Goal: Task Accomplishment & Management: Complete application form

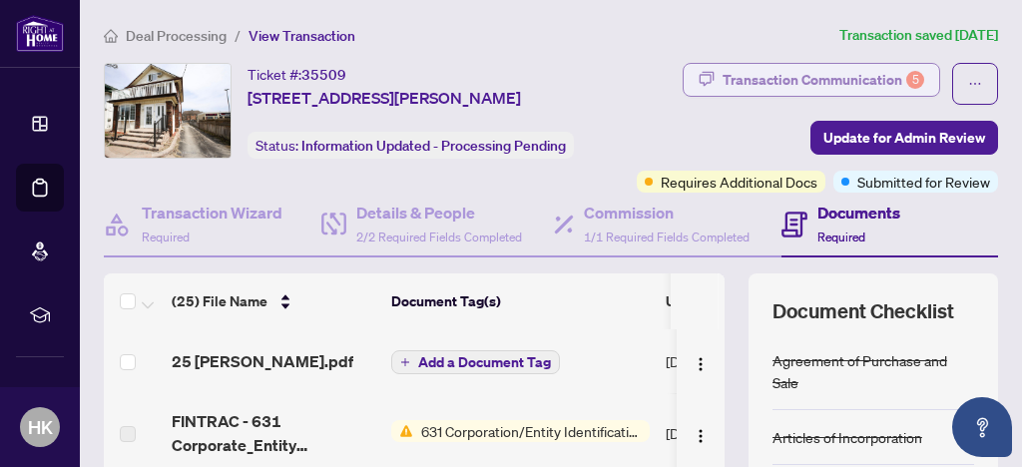
click at [855, 80] on div "Transaction Communication 5" at bounding box center [823, 80] width 202 height 32
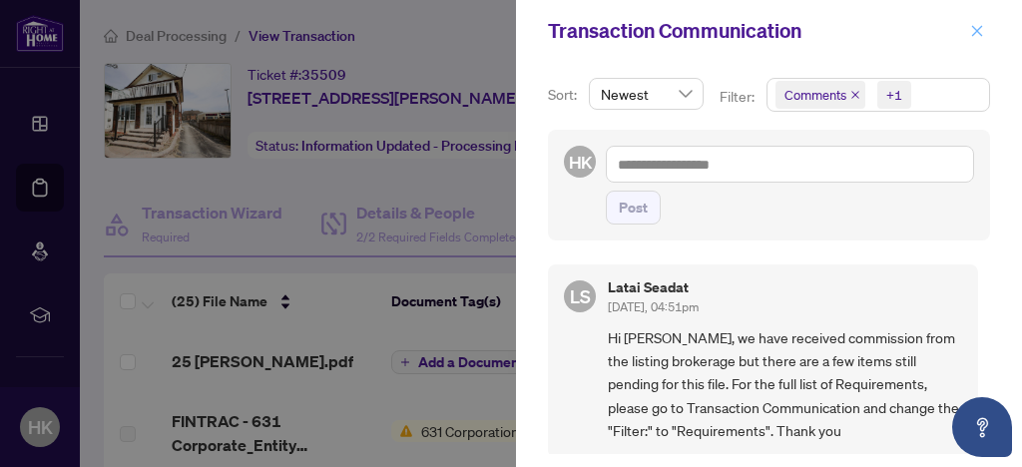
click at [971, 36] on icon "close" at bounding box center [977, 31] width 14 height 14
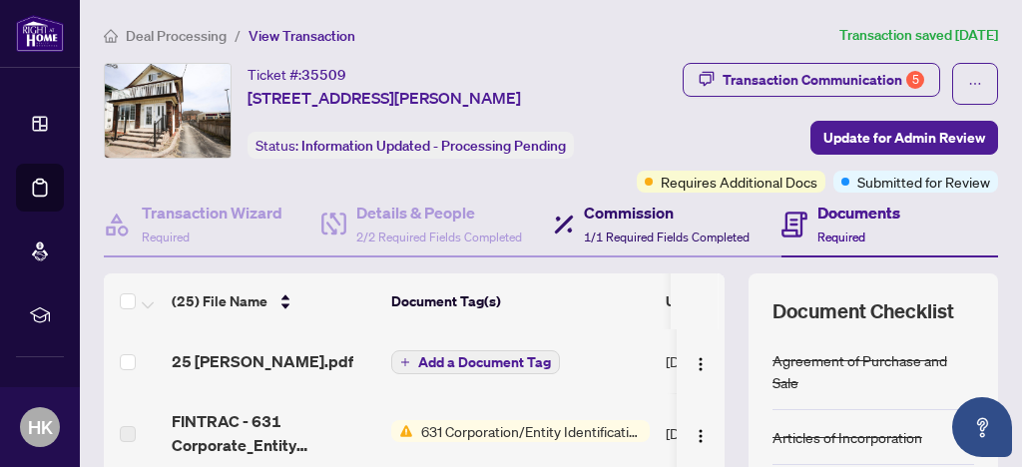
click at [740, 202] on h4 "Commission" at bounding box center [667, 213] width 166 height 24
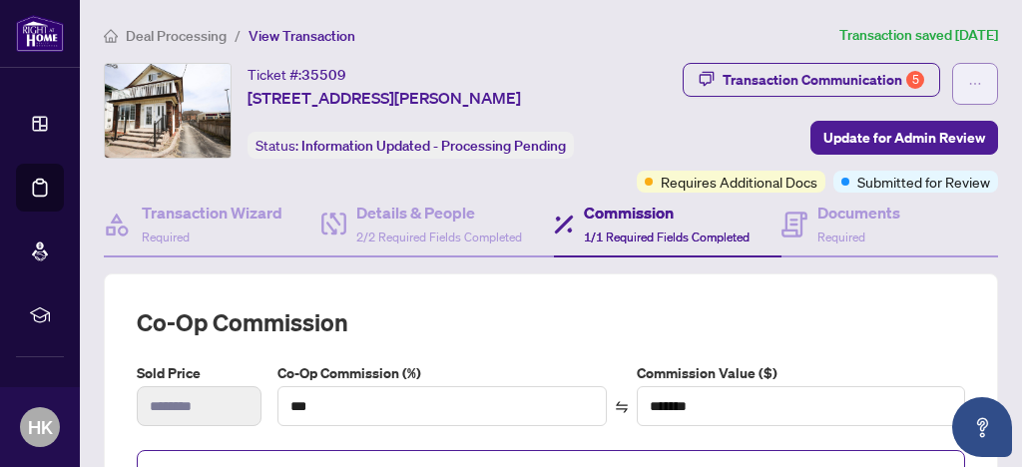
click at [968, 88] on icon "ellipsis" at bounding box center [975, 84] width 14 height 14
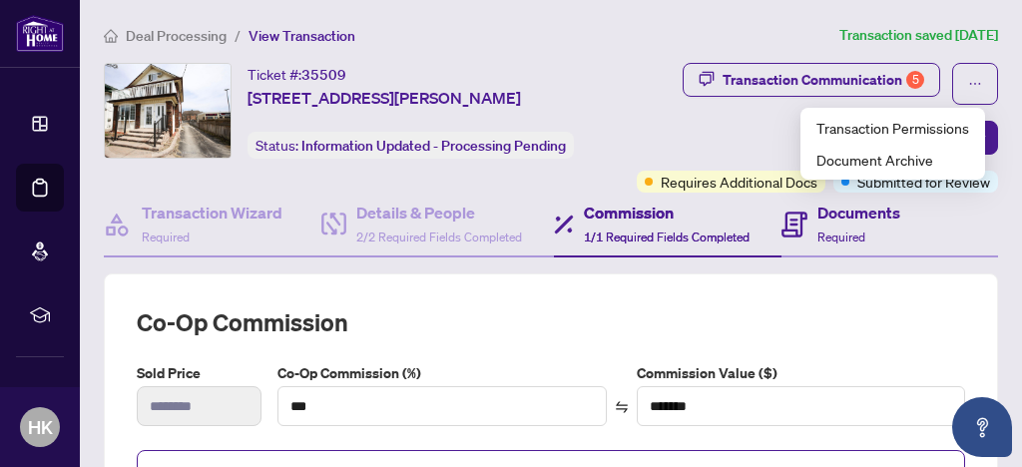
click at [968, 221] on div "Documents Required" at bounding box center [890, 225] width 218 height 65
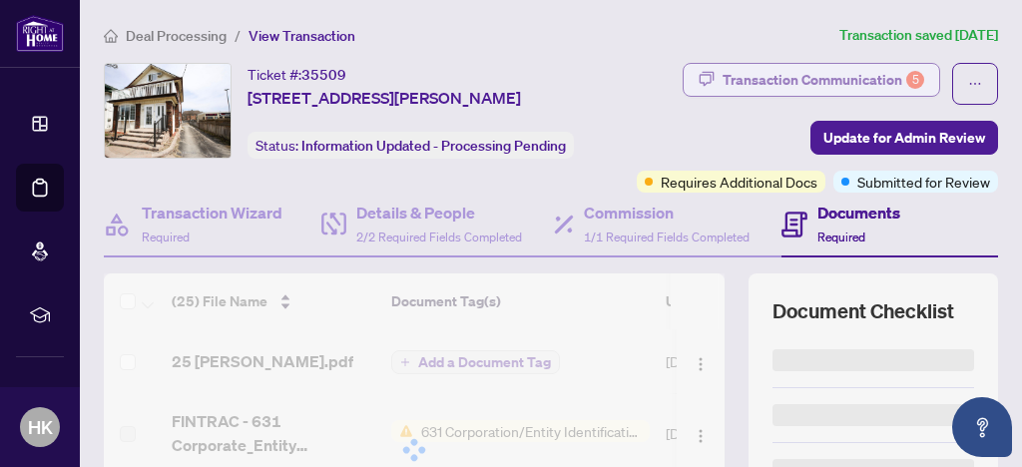
click at [781, 82] on div "Transaction Communication 5" at bounding box center [823, 80] width 202 height 32
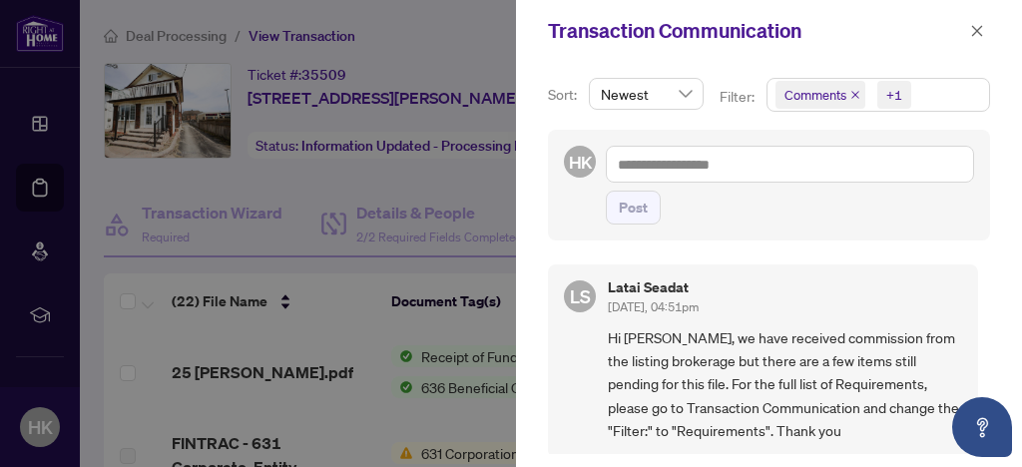
click at [433, 49] on div at bounding box center [511, 233] width 1022 height 467
click at [977, 41] on span "button" at bounding box center [977, 31] width 14 height 32
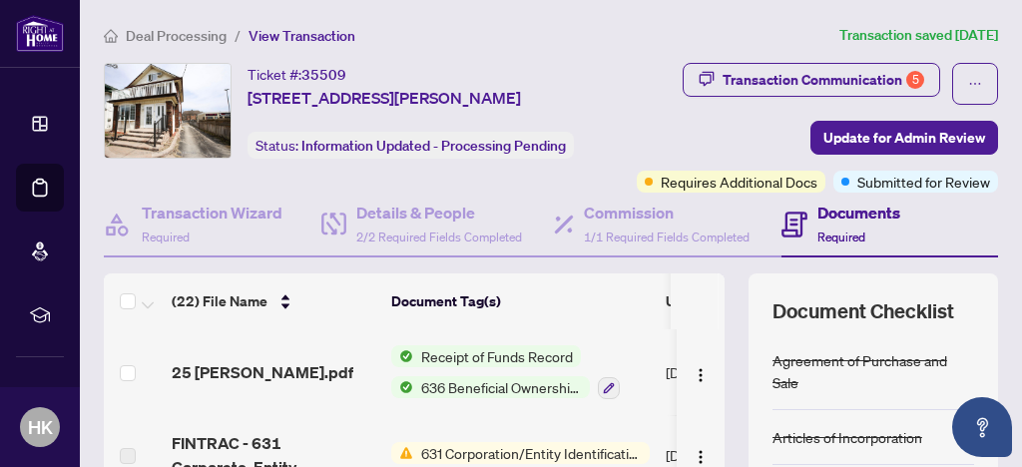
click at [865, 219] on h4 "Documents" at bounding box center [858, 213] width 83 height 24
click at [844, 233] on span "Required" at bounding box center [841, 236] width 48 height 15
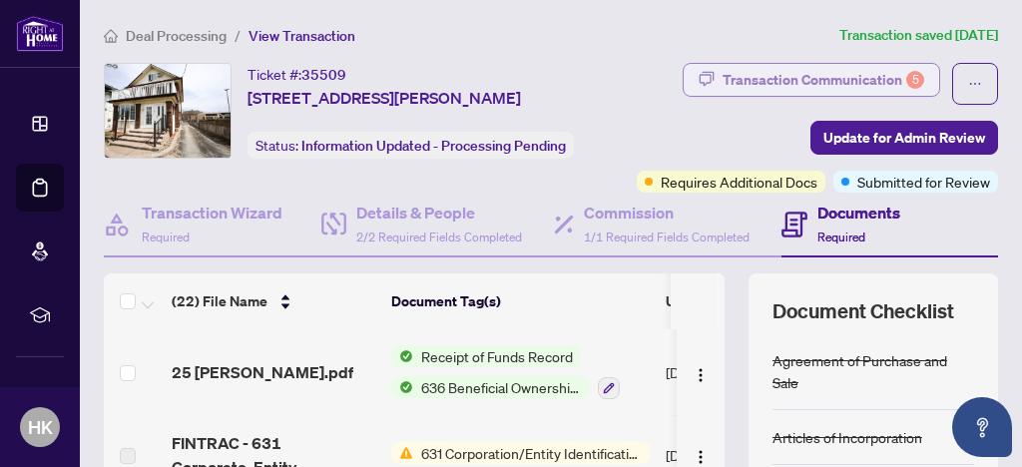
click at [815, 82] on div "Transaction Communication 5" at bounding box center [823, 80] width 202 height 32
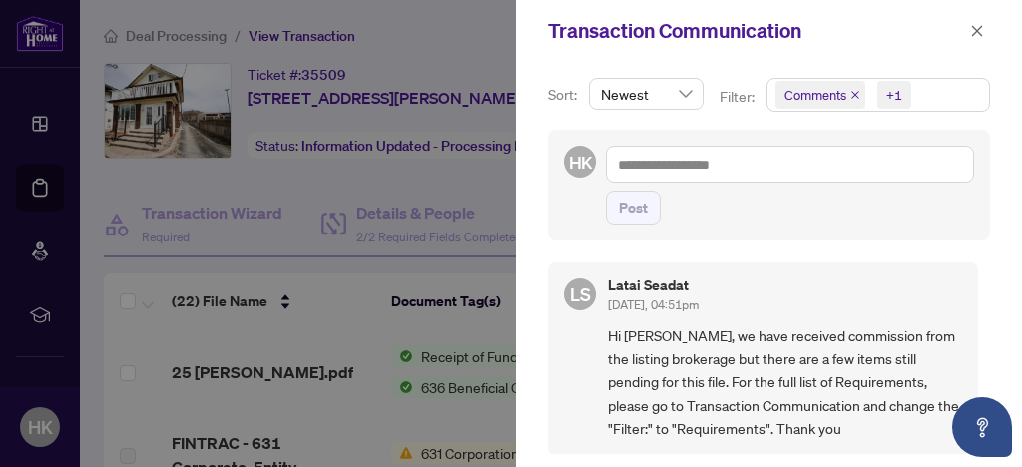
scroll to position [1, 0]
click at [854, 96] on icon "close" at bounding box center [855, 95] width 8 height 8
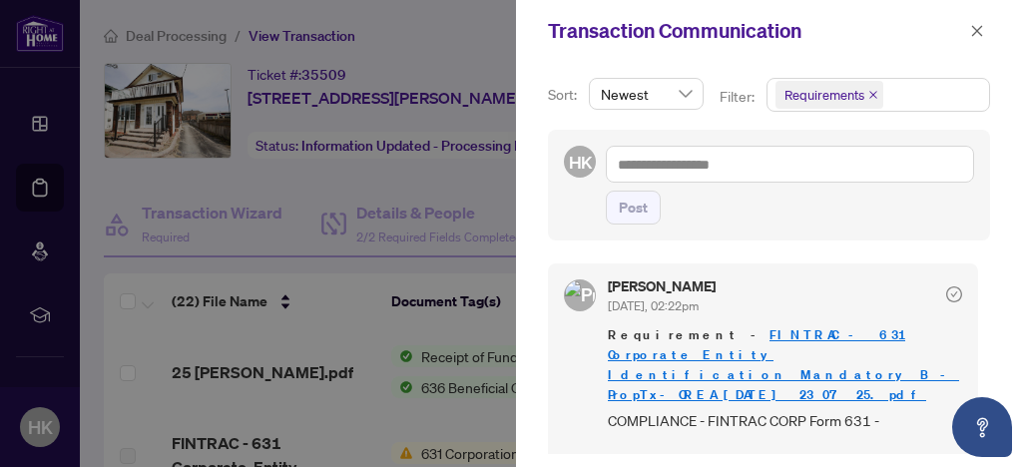
scroll to position [0, 0]
click at [946, 99] on span "Requirements" at bounding box center [878, 95] width 222 height 32
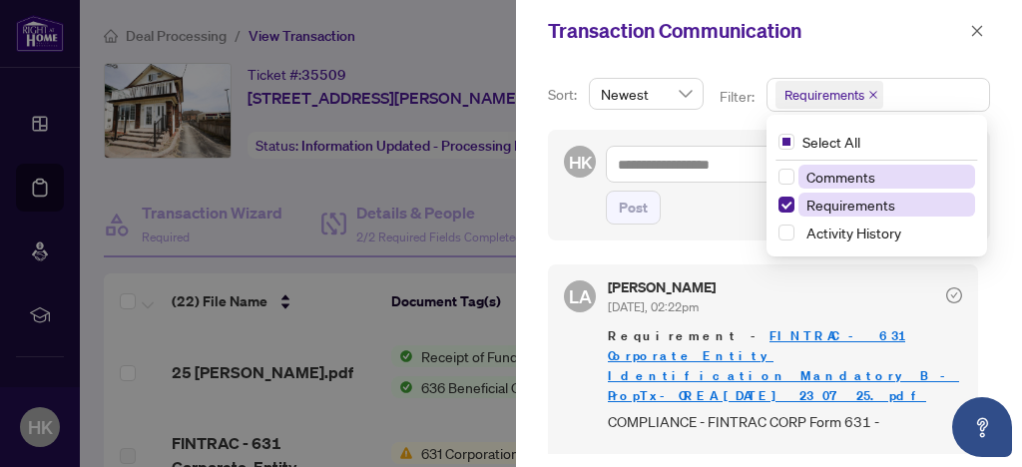
click at [889, 210] on span "Requirements" at bounding box center [850, 205] width 89 height 18
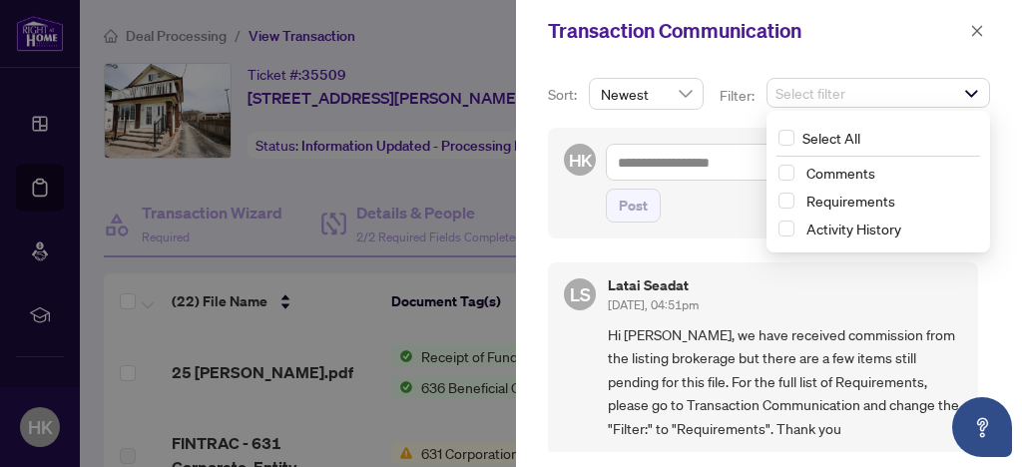
click at [711, 222] on div "HK Post" at bounding box center [769, 183] width 442 height 111
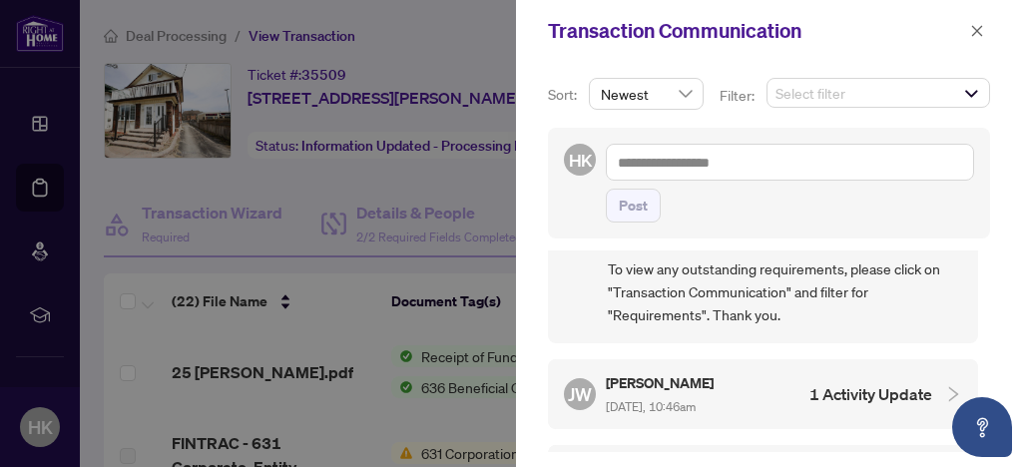
scroll to position [647, 0]
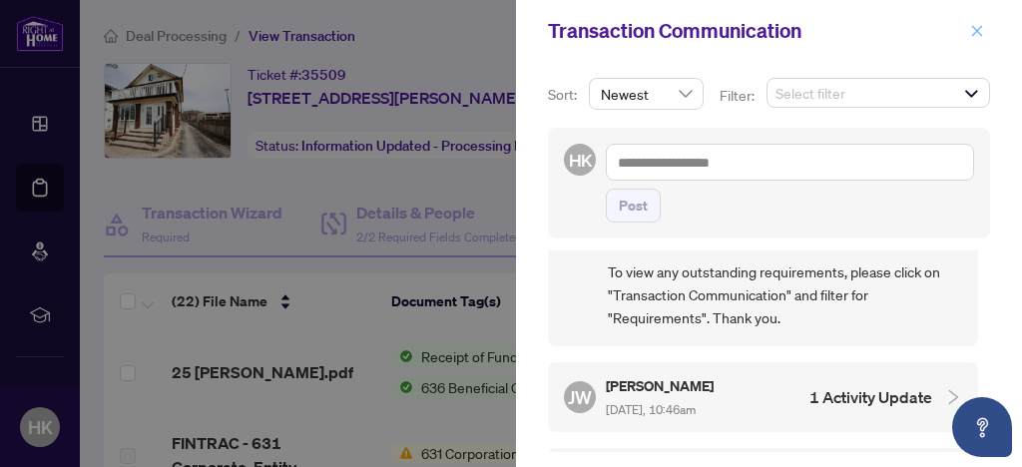
click at [974, 30] on icon "close" at bounding box center [977, 31] width 14 height 14
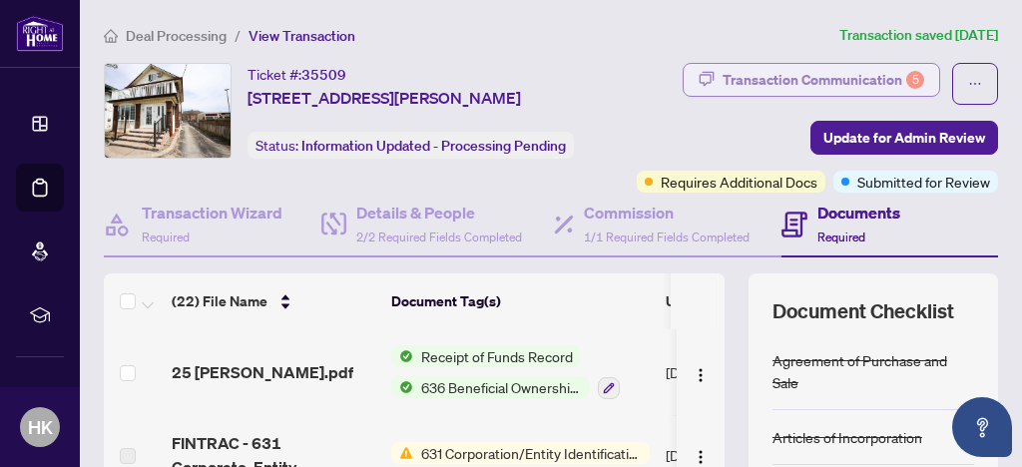
click at [790, 86] on div "Transaction Communication 5" at bounding box center [823, 80] width 202 height 32
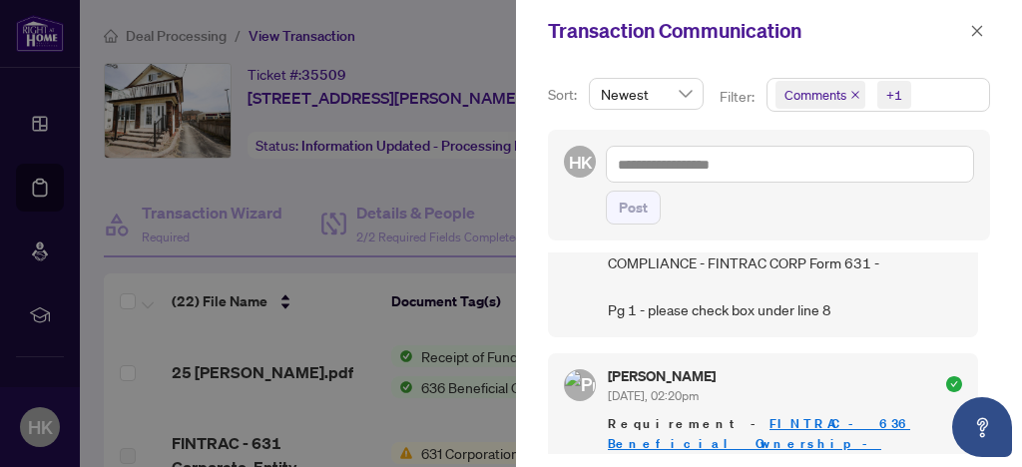
scroll to position [0, 0]
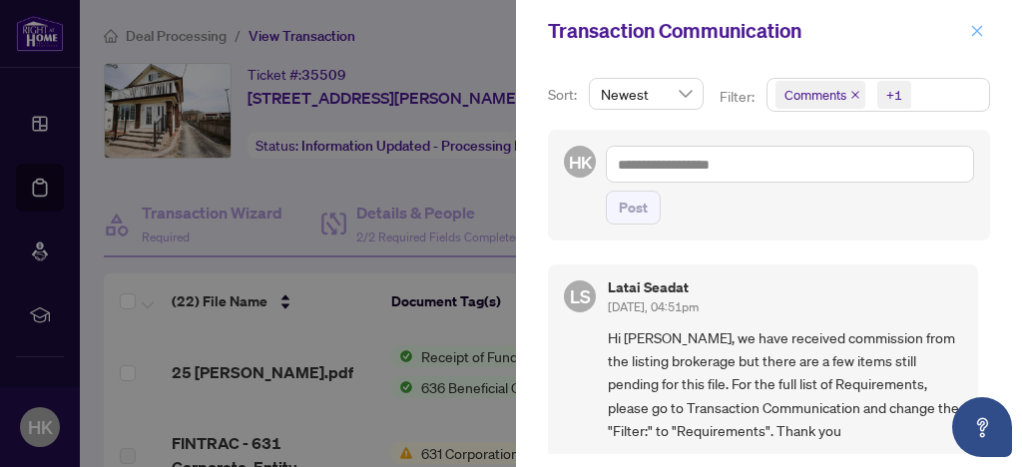
click at [970, 41] on span "button" at bounding box center [977, 31] width 14 height 32
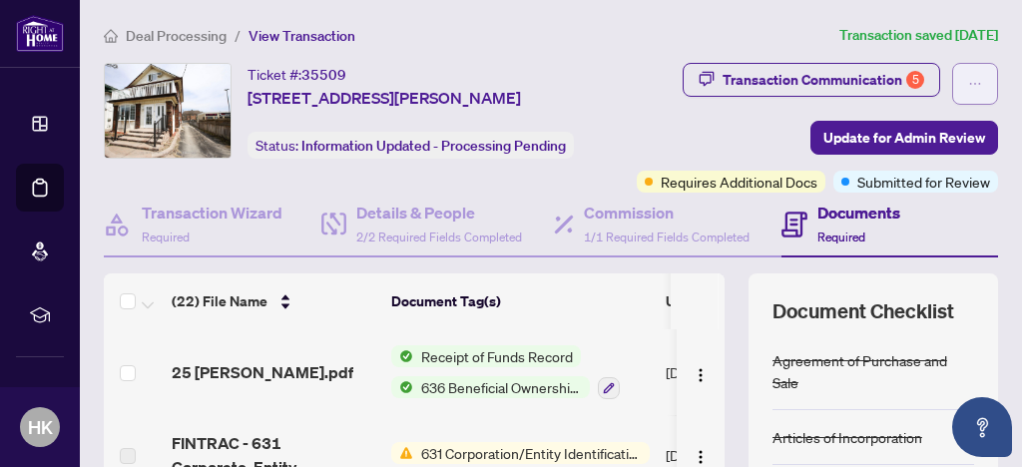
click at [968, 90] on span "button" at bounding box center [975, 84] width 14 height 32
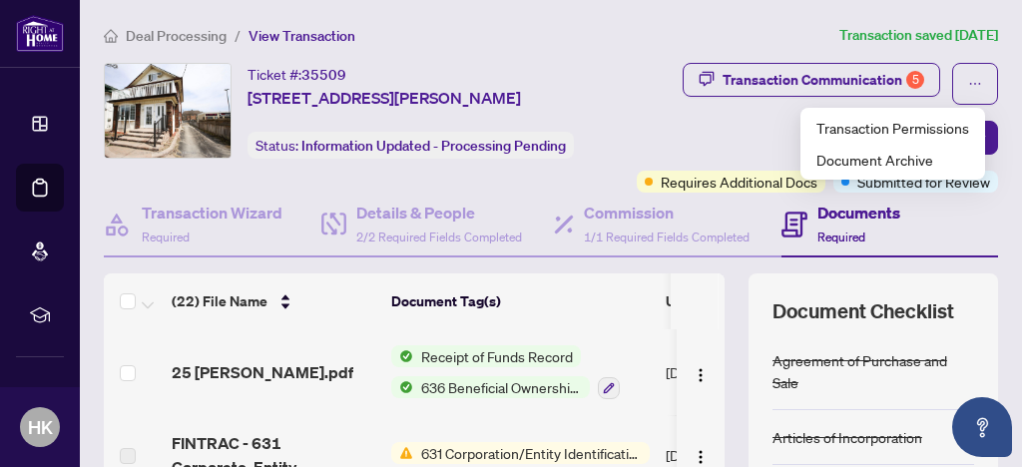
click at [764, 139] on div "Transaction Communication 5 Update for Admin Review Requires Additional Docs Su…" at bounding box center [804, 128] width 389 height 130
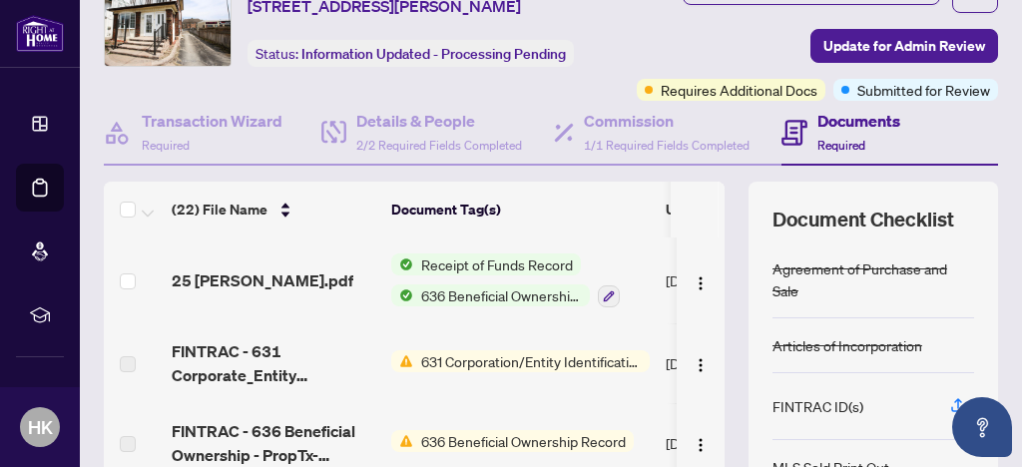
scroll to position [118, 0]
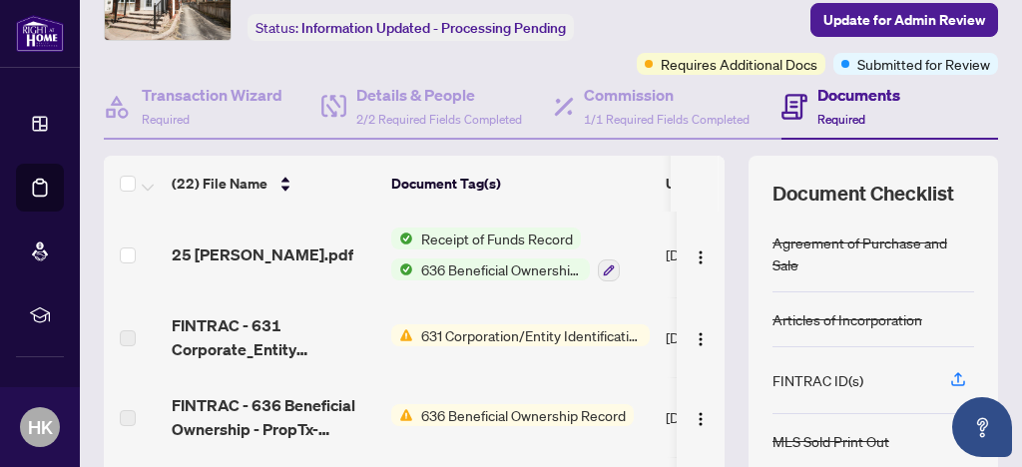
click at [947, 156] on div "Document Checklist Agreement of Purchase and Sale Articles of Incorporation FIN…" at bounding box center [872, 380] width 249 height 449
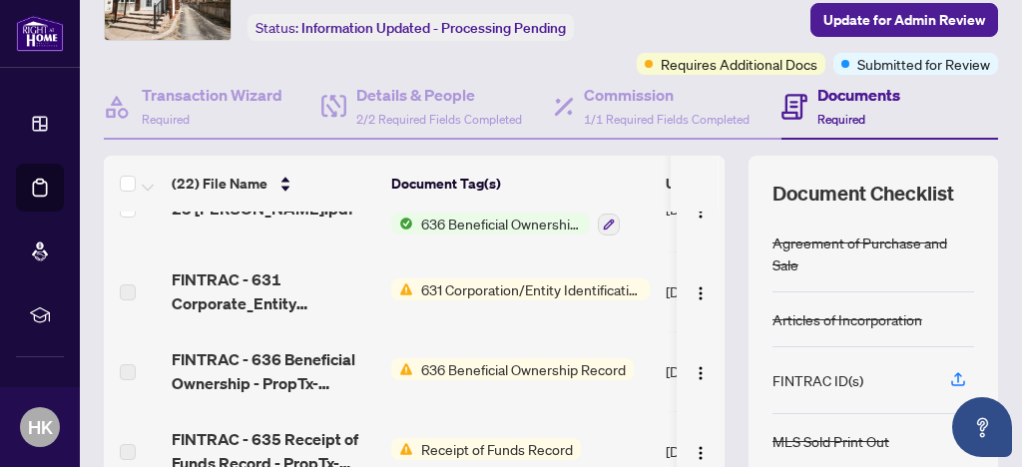
scroll to position [45, 0]
click at [505, 290] on span "631 Corporation/Entity Identification InformationRecord" at bounding box center [531, 290] width 236 height 22
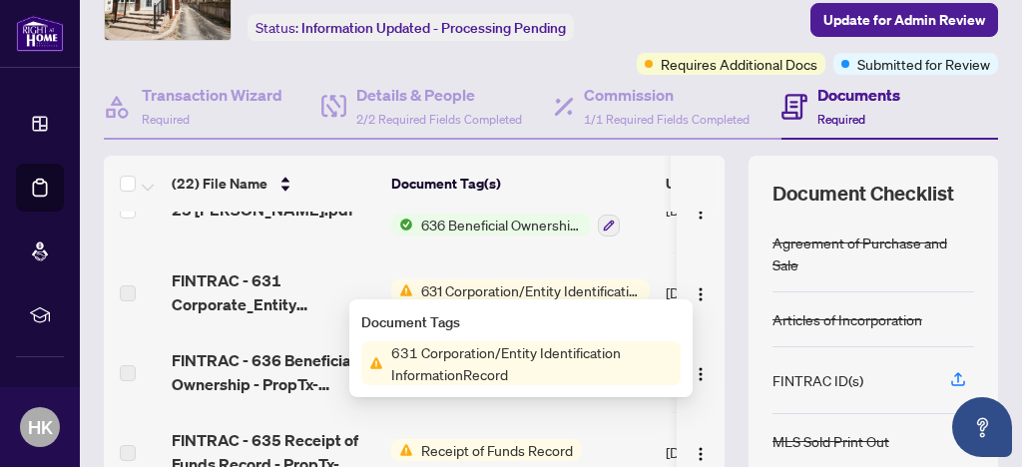
click at [514, 362] on span "631 Corporation/Entity Identification InformationRecord" at bounding box center [531, 363] width 297 height 44
click at [583, 365] on span "631 Corporation/Entity Identification InformationRecord" at bounding box center [531, 363] width 297 height 44
click at [580, 365] on span "631 Corporation/Entity Identification InformationRecord" at bounding box center [531, 363] width 297 height 44
click at [484, 373] on span "631 Corporation/Entity Identification InformationRecord" at bounding box center [531, 363] width 297 height 44
click at [492, 375] on span "631 Corporation/Entity Identification InformationRecord" at bounding box center [531, 363] width 297 height 44
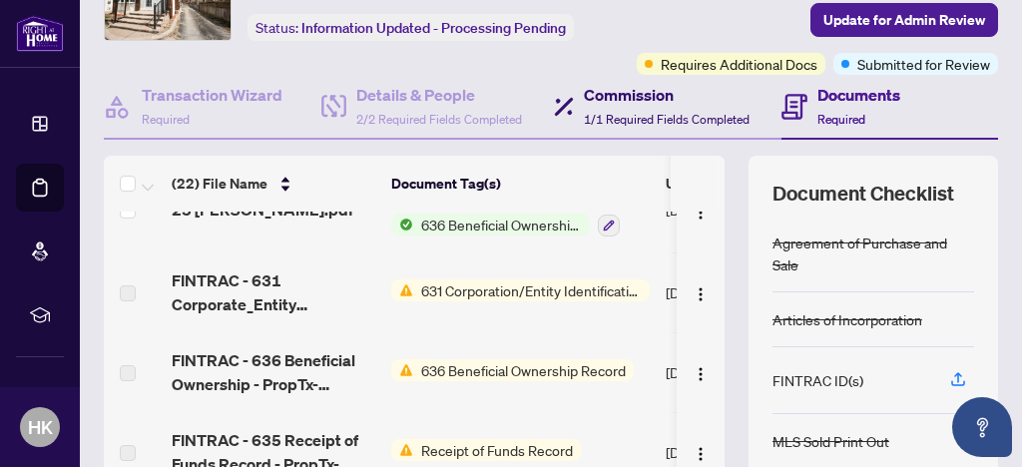
click at [658, 112] on span "1/1 Required Fields Completed" at bounding box center [667, 119] width 166 height 15
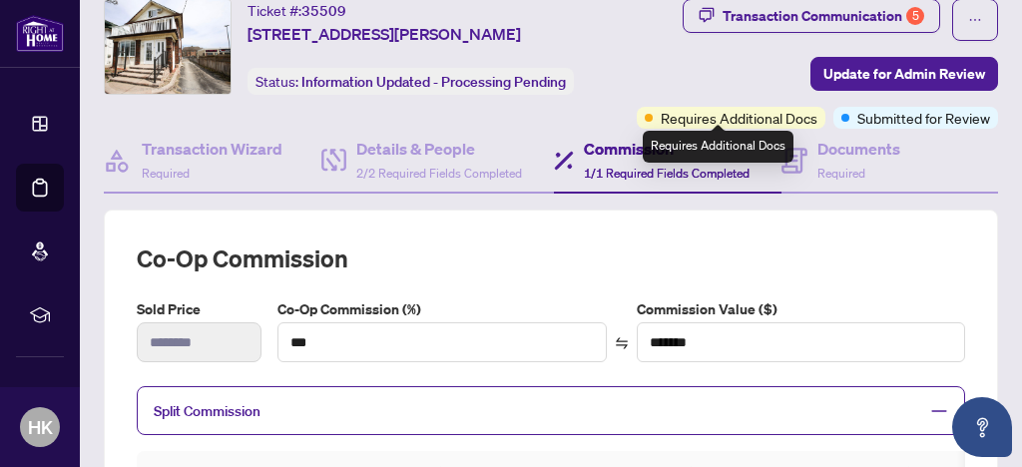
scroll to position [36, 0]
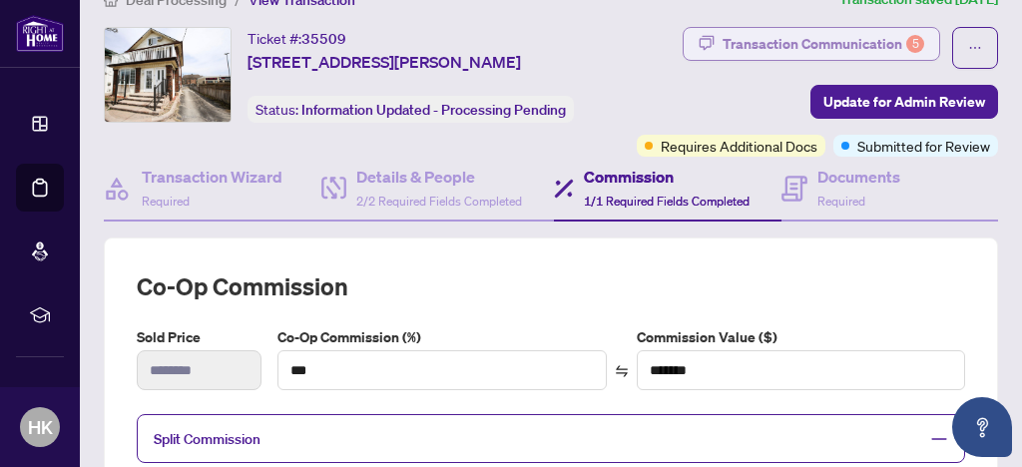
click at [730, 34] on div "Transaction Communication 5" at bounding box center [823, 44] width 202 height 32
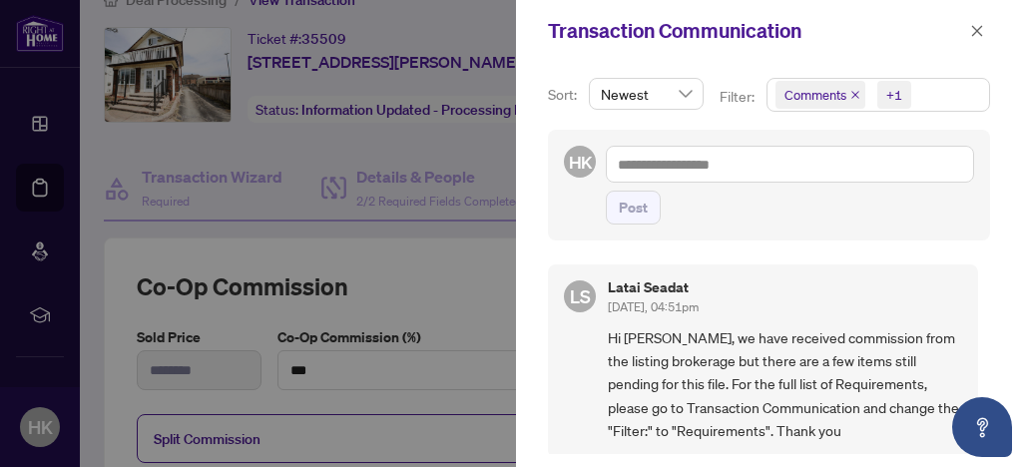
click at [469, 72] on div at bounding box center [511, 233] width 1022 height 467
click at [982, 30] on icon "close" at bounding box center [977, 31] width 14 height 14
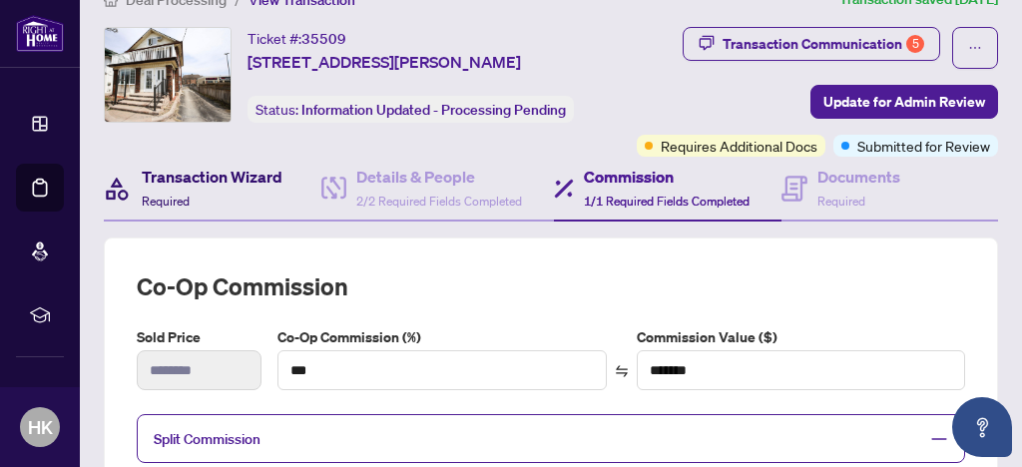
click at [195, 194] on div "Transaction Wizard Required" at bounding box center [212, 188] width 141 height 47
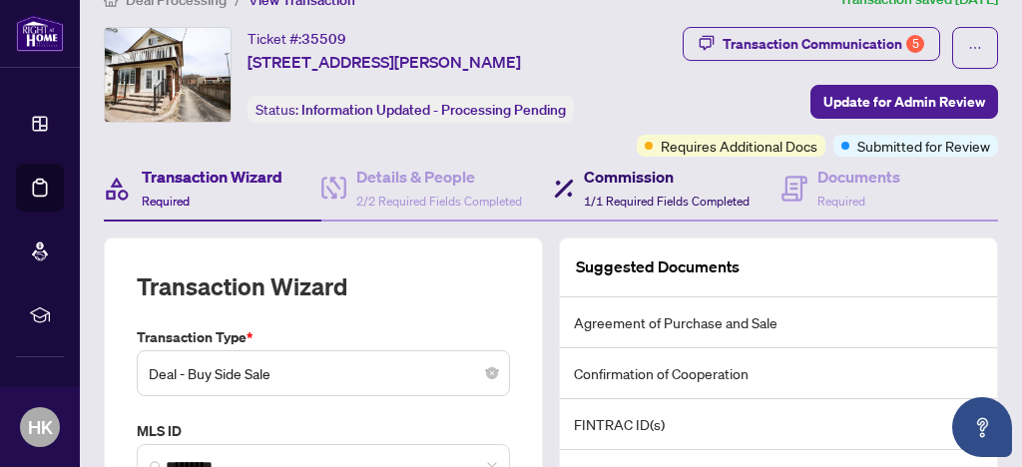
click at [725, 165] on h4 "Commission" at bounding box center [667, 177] width 166 height 24
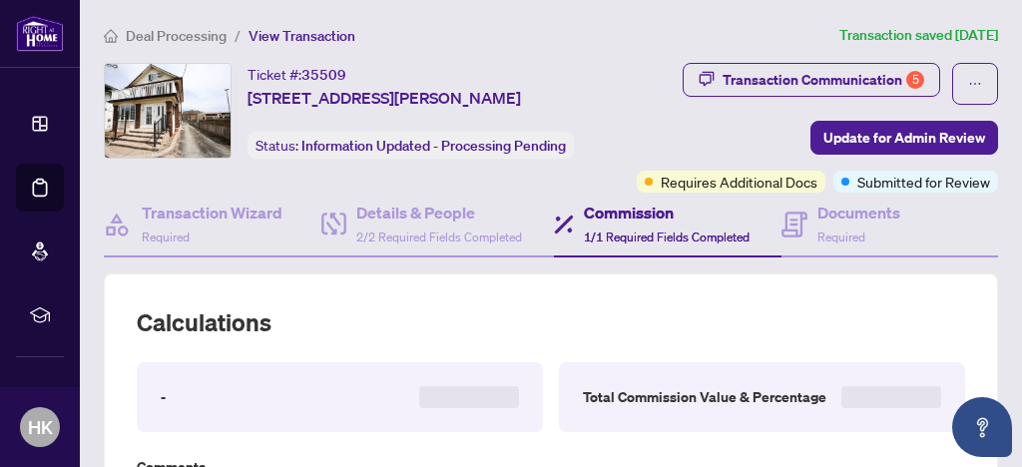
type textarea "**********"
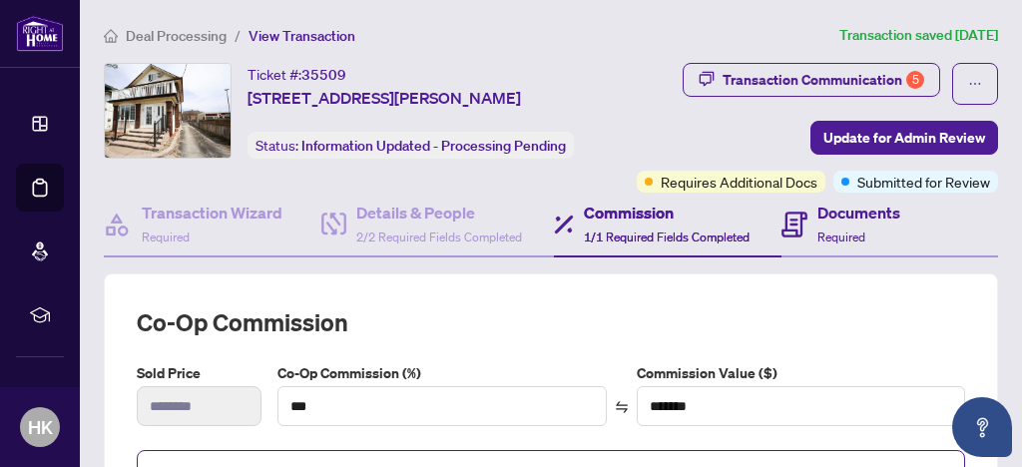
click at [911, 193] on div "Documents Required" at bounding box center [890, 225] width 218 height 65
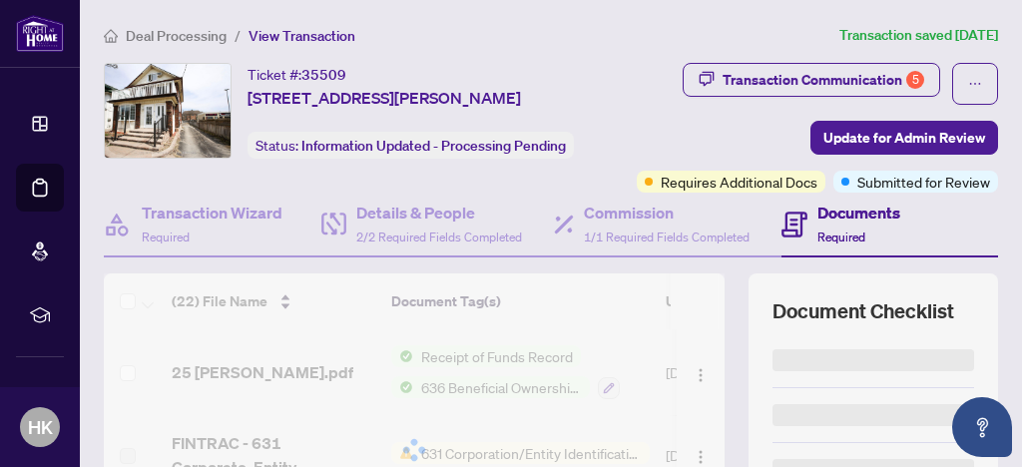
click at [923, 177] on span "Submitted for Review" at bounding box center [923, 182] width 133 height 22
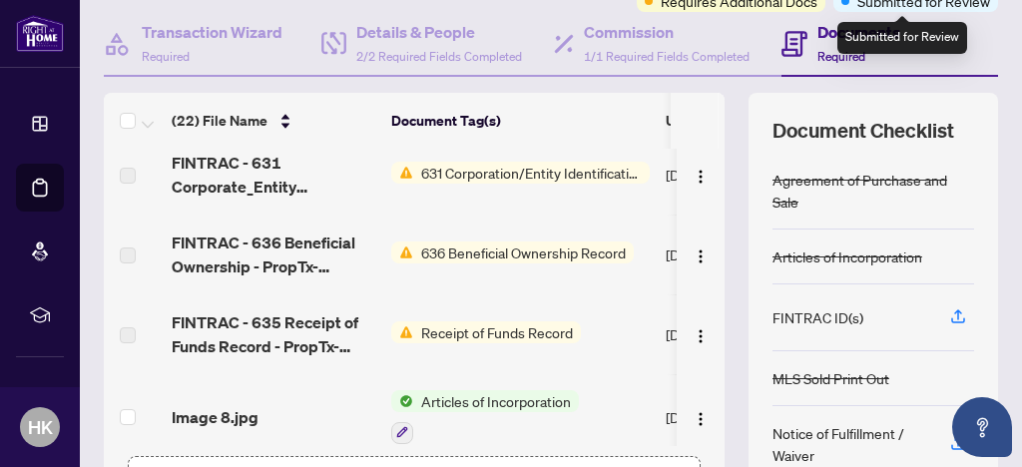
scroll to position [97, 0]
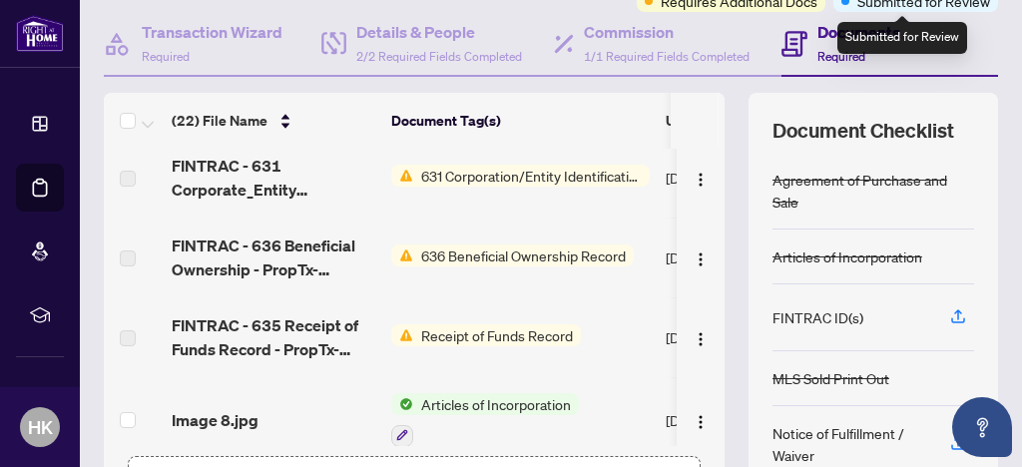
click at [504, 177] on span "631 Corporation/Entity Identification InformationRecord" at bounding box center [531, 176] width 236 height 22
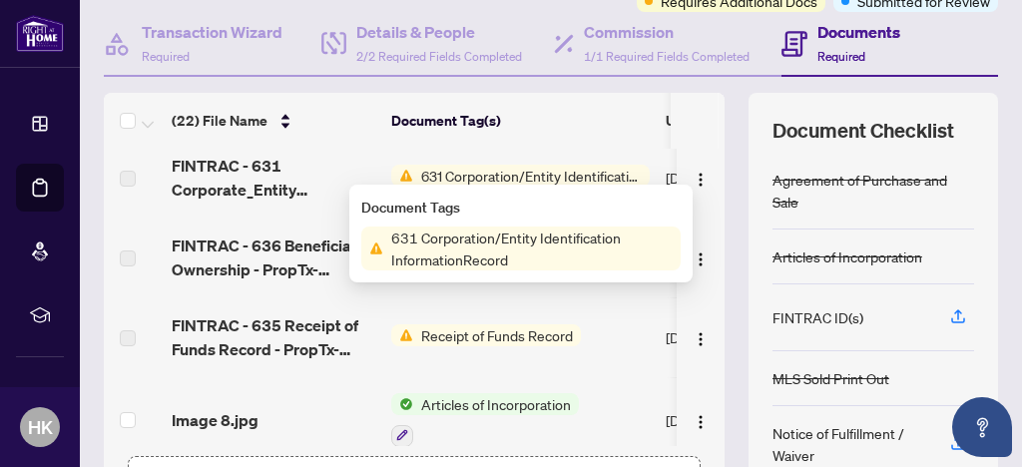
click at [477, 251] on span "631 Corporation/Entity Identification InformationRecord" at bounding box center [531, 249] width 297 height 44
click at [481, 247] on span "631 Corporation/Entity Identification InformationRecord" at bounding box center [531, 249] width 297 height 44
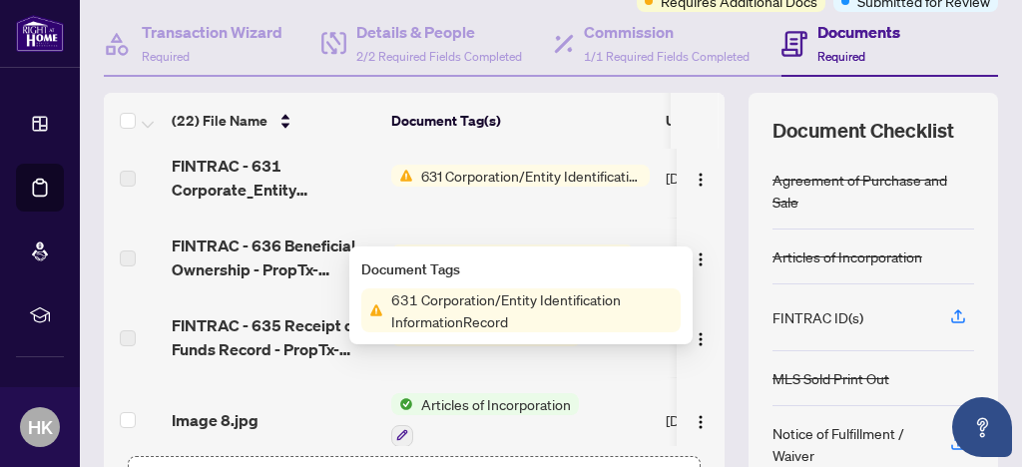
scroll to position [0, 0]
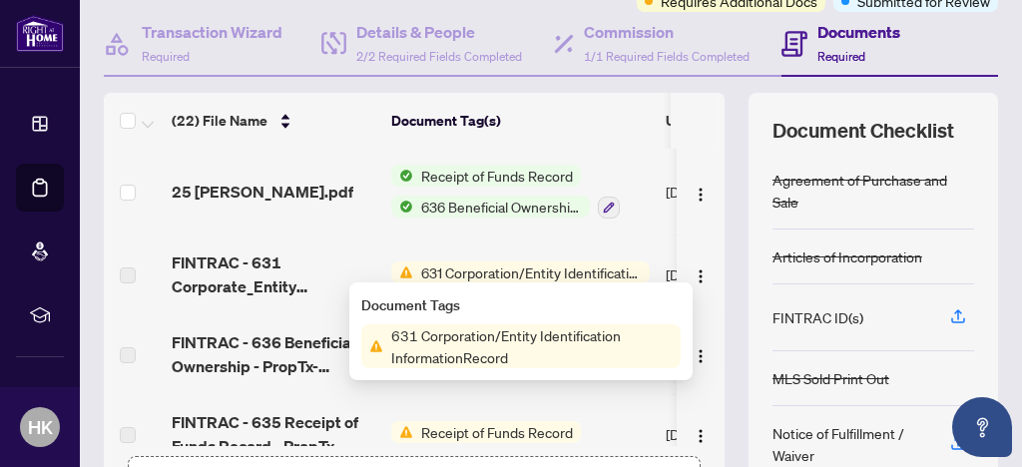
click at [290, 226] on td "25 [PERSON_NAME].pdf" at bounding box center [274, 192] width 220 height 86
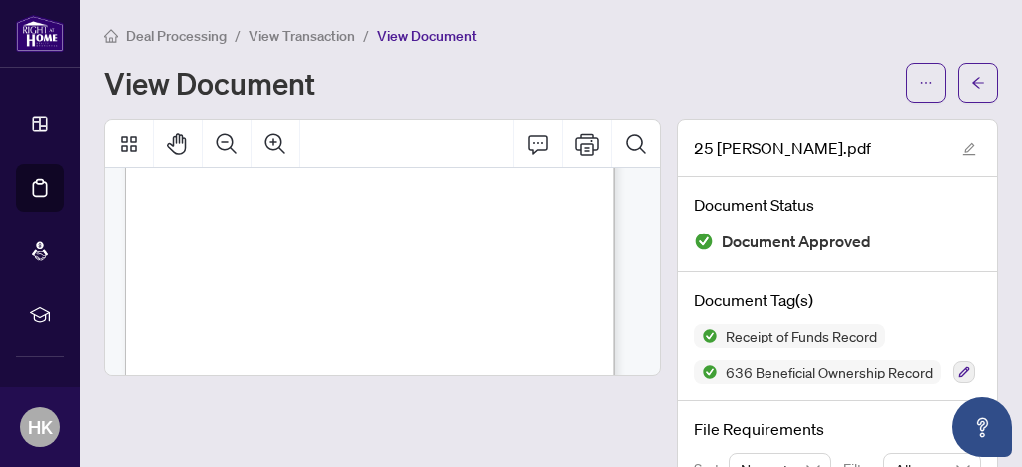
scroll to position [50, 0]
click at [972, 82] on icon "arrow-left" at bounding box center [978, 82] width 12 height 11
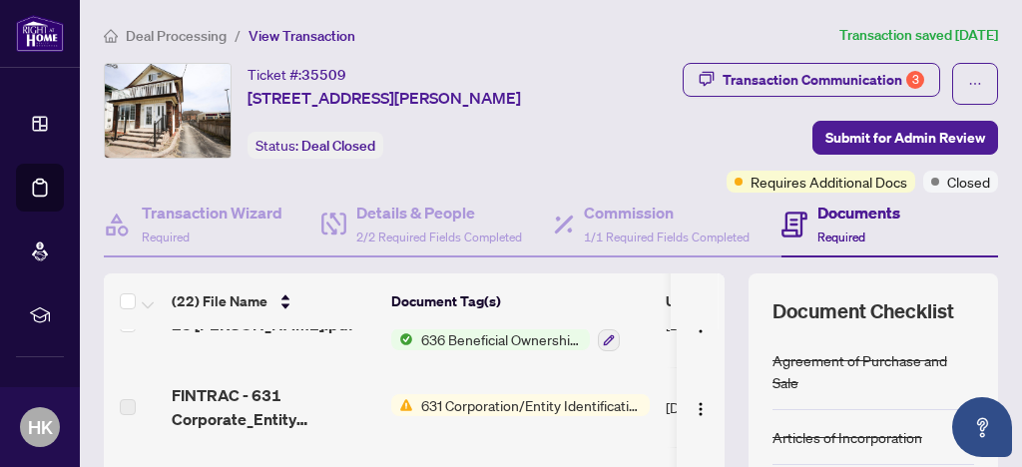
scroll to position [50, 0]
click at [266, 416] on span "FINTRAC - 631 Corporate_Entity Identification Mandatory B - PropTx-OREA_[DATE] …" at bounding box center [274, 405] width 204 height 48
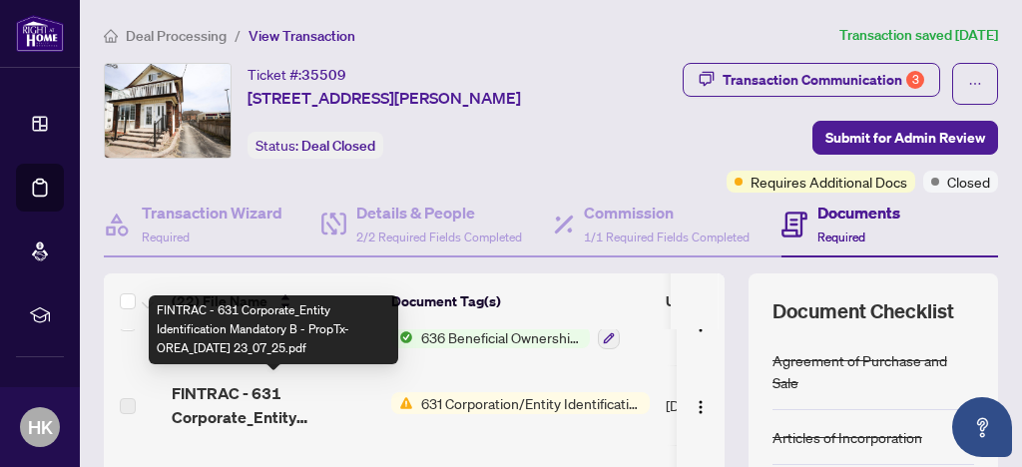
click at [229, 408] on span "FINTRAC - 631 Corporate_Entity Identification Mandatory B - PropTx-OREA_[DATE] …" at bounding box center [274, 405] width 204 height 48
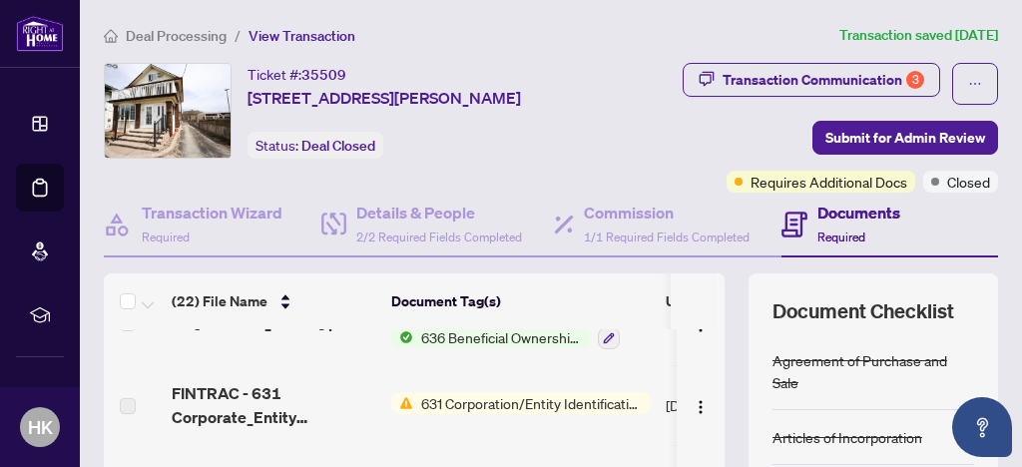
click at [555, 400] on span "631 Corporation/Entity Identification InformationRecord" at bounding box center [531, 403] width 236 height 22
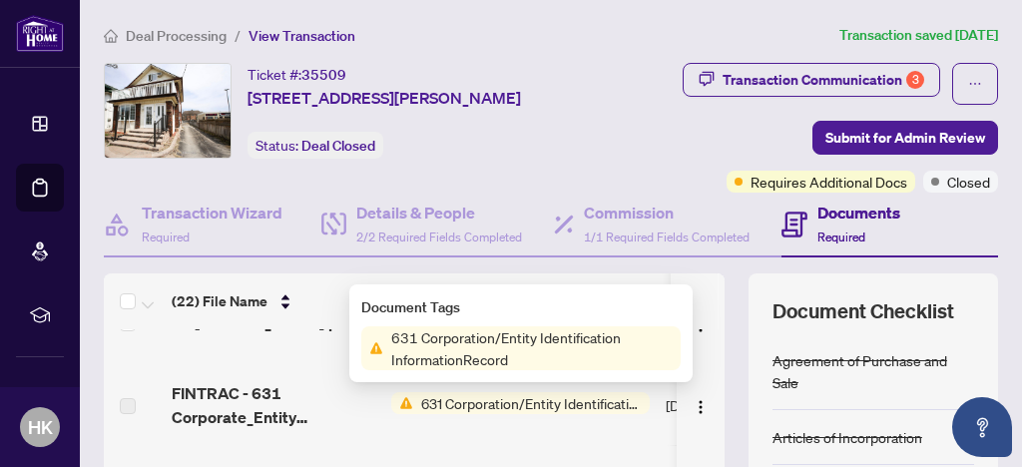
click at [477, 351] on span "631 Corporation/Entity Identification InformationRecord" at bounding box center [531, 348] width 297 height 44
click at [271, 403] on span "FINTRAC - 631 Corporate_Entity Identification Mandatory B - PropTx-OREA_[DATE] …" at bounding box center [274, 405] width 204 height 48
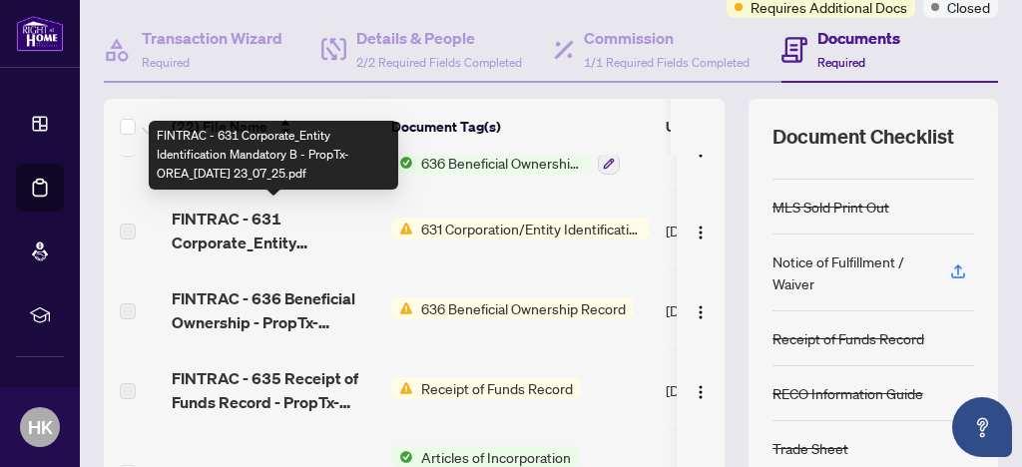
scroll to position [180, 0]
click at [512, 226] on span "631 Corporation/Entity Identification InformationRecord" at bounding box center [531, 229] width 236 height 22
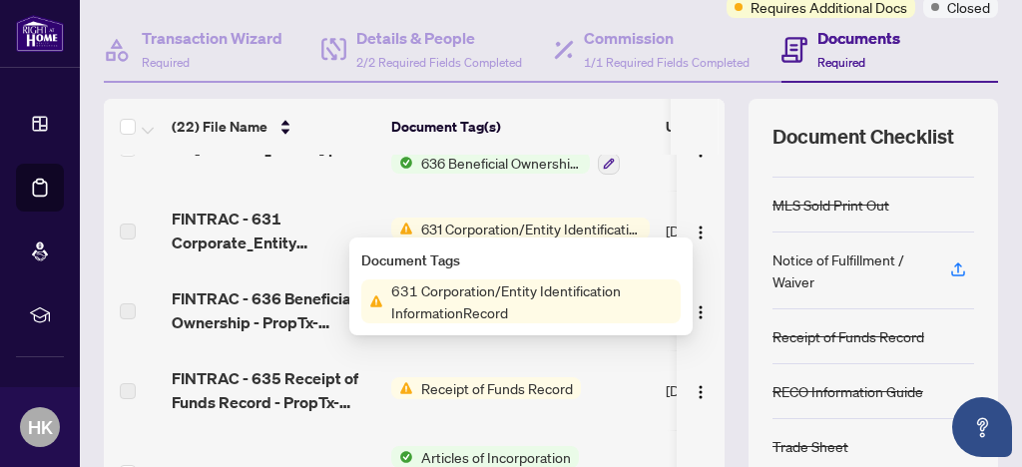
click at [453, 316] on span "631 Corporation/Entity Identification InformationRecord" at bounding box center [531, 301] width 297 height 44
click at [255, 218] on span "FINTRAC - 631 Corporate_Entity Identification Mandatory B - PropTx-OREA_[DATE] …" at bounding box center [274, 231] width 204 height 48
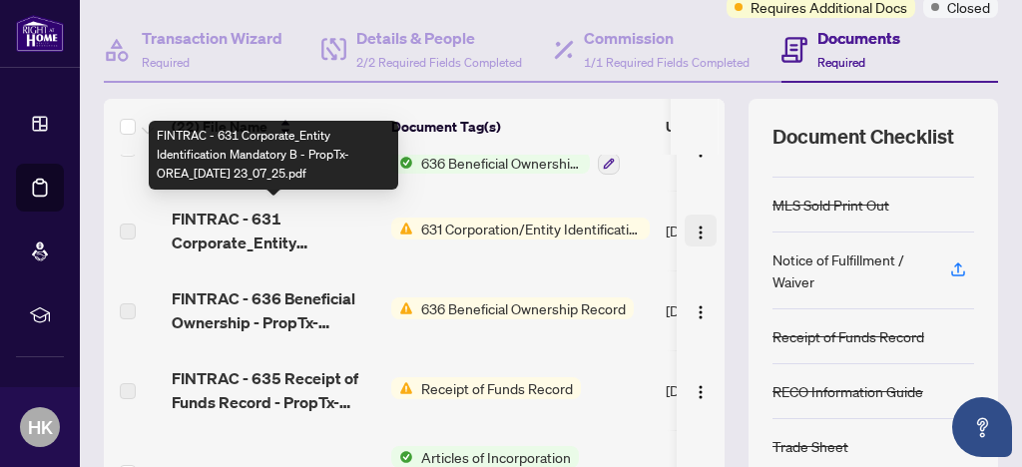
click at [692, 232] on img "button" at bounding box center [700, 233] width 16 height 16
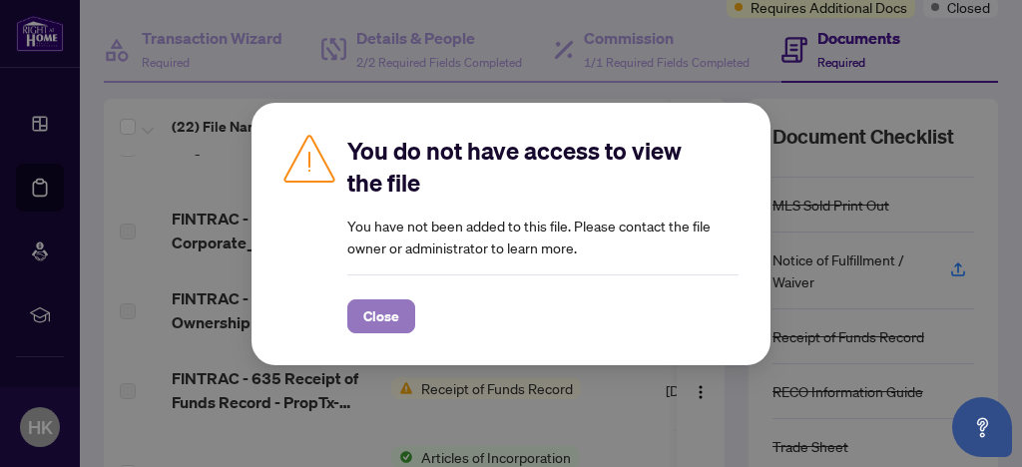
click at [384, 328] on span "Close" at bounding box center [381, 316] width 36 height 32
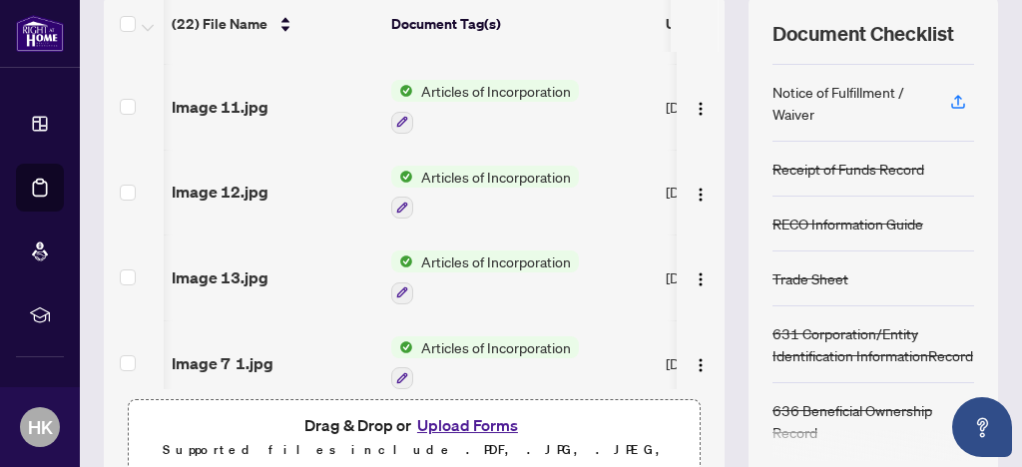
scroll to position [652, 0]
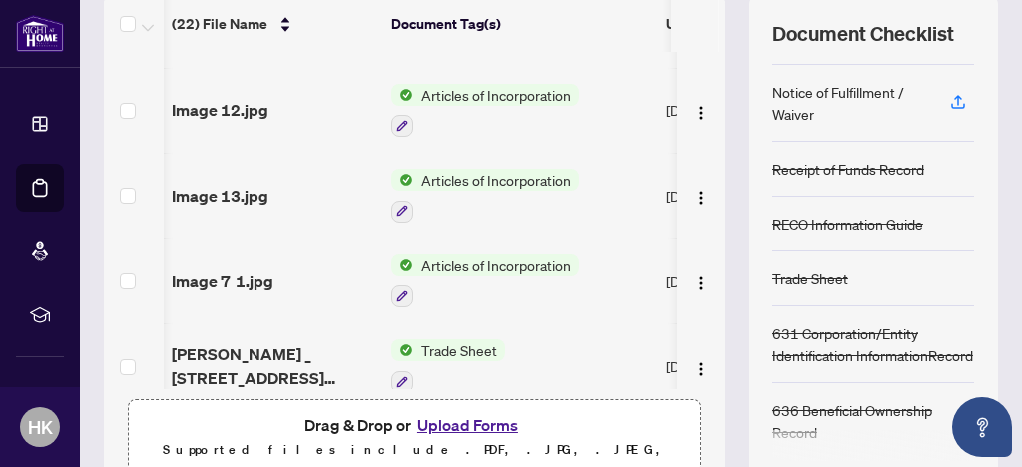
click at [475, 425] on button "Upload Forms" at bounding box center [467, 425] width 113 height 26
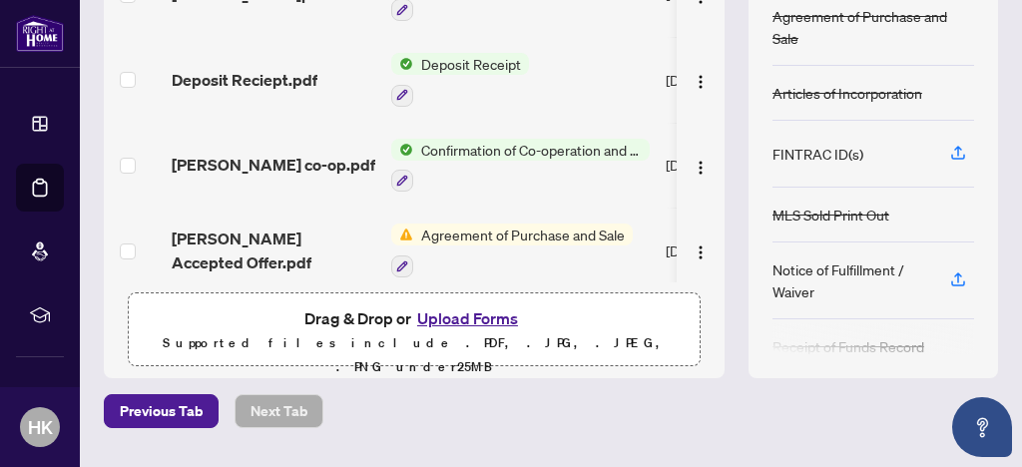
scroll to position [345, 0]
click at [464, 316] on button "Upload Forms" at bounding box center [467, 317] width 113 height 26
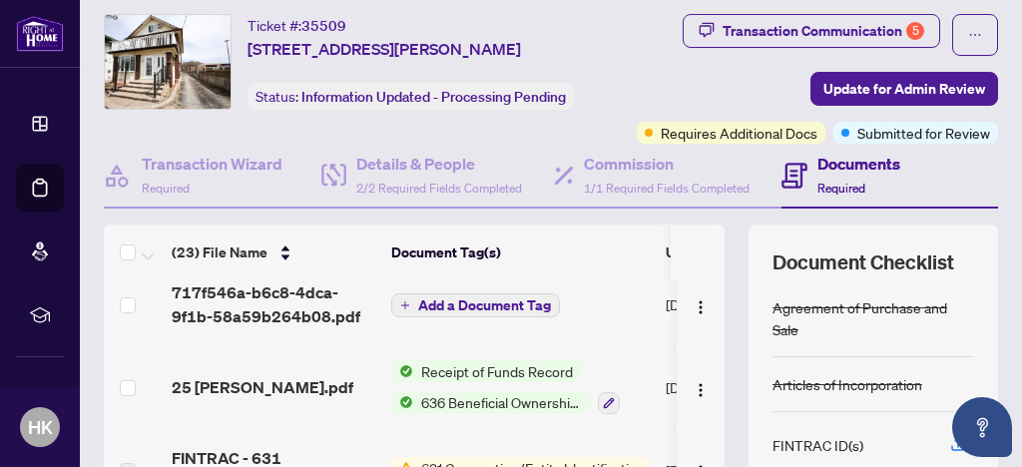
scroll to position [0, 0]
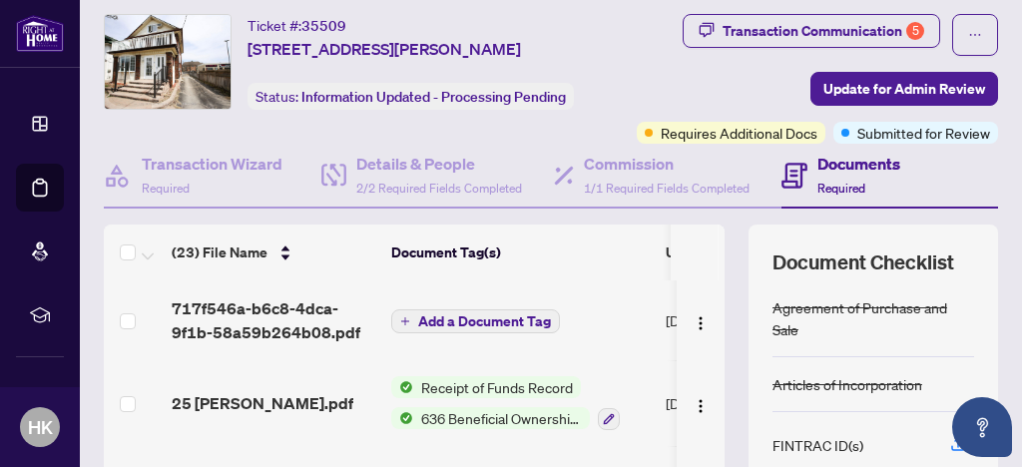
click at [481, 318] on span "Add a Document Tag" at bounding box center [484, 321] width 133 height 14
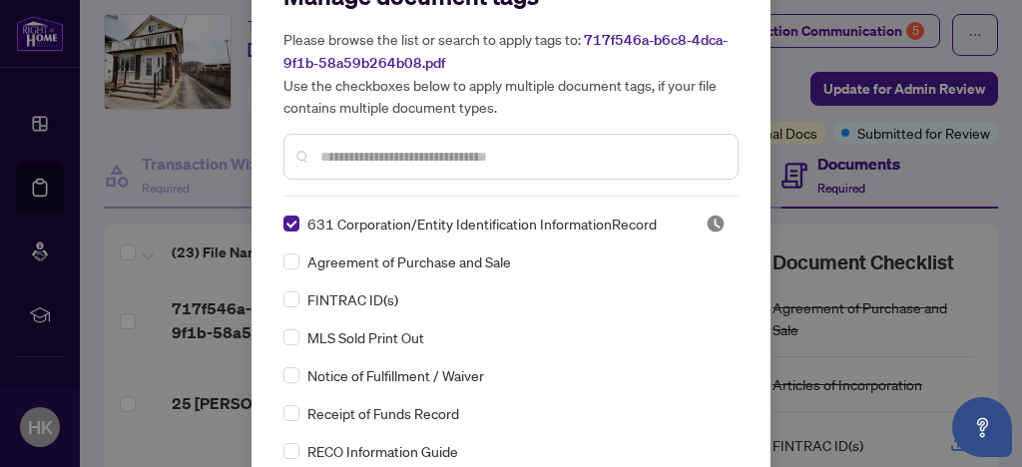
scroll to position [149, 0]
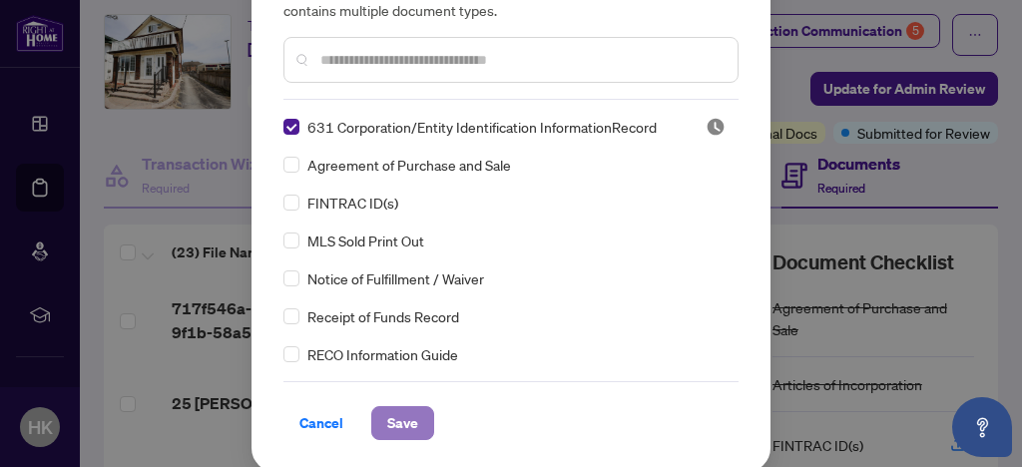
click at [395, 433] on span "Save" at bounding box center [402, 423] width 31 height 32
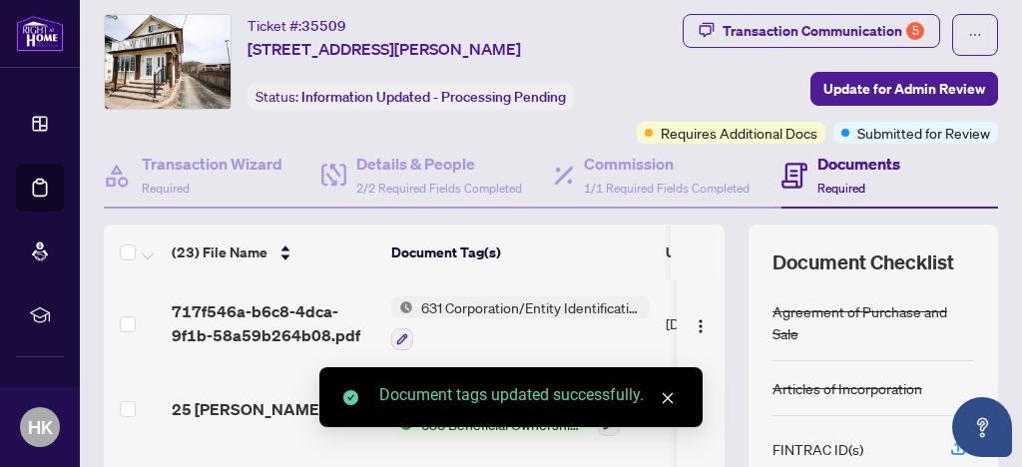
scroll to position [0, 0]
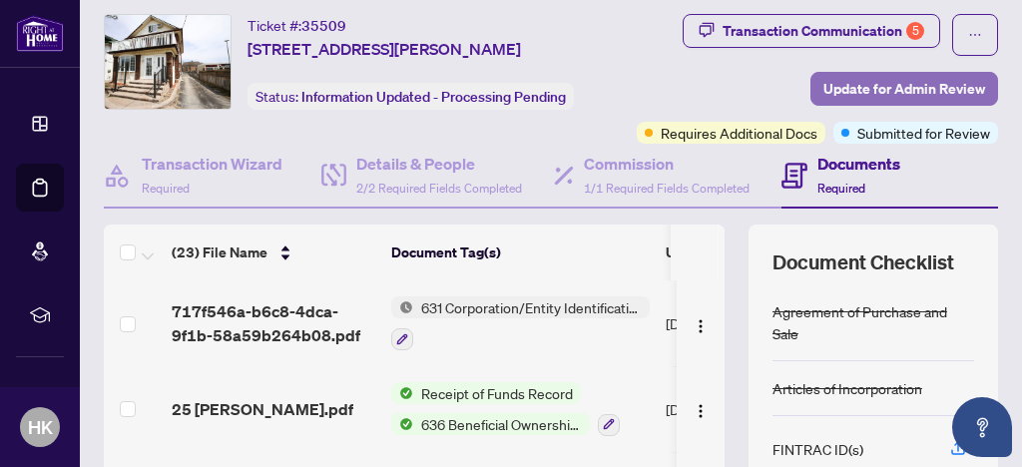
click at [899, 88] on span "Update for Admin Review" at bounding box center [904, 89] width 162 height 32
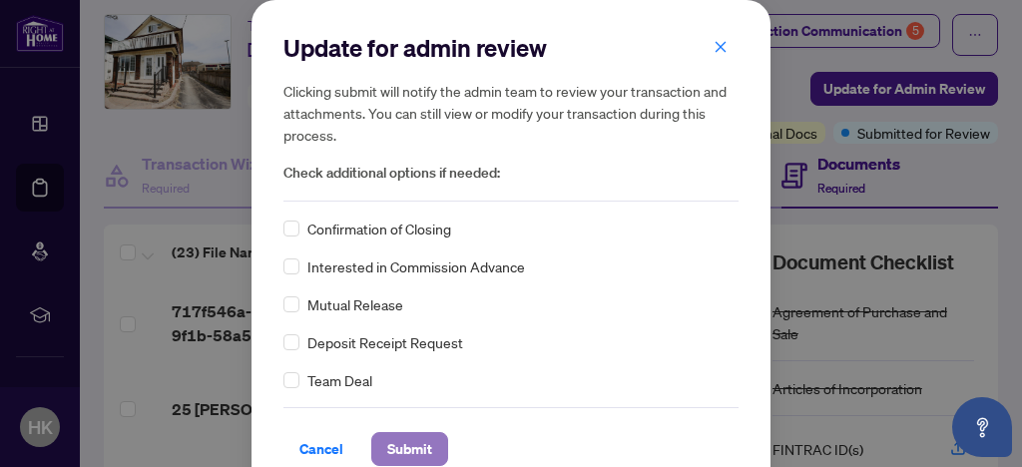
click at [395, 461] on span "Submit" at bounding box center [409, 449] width 45 height 32
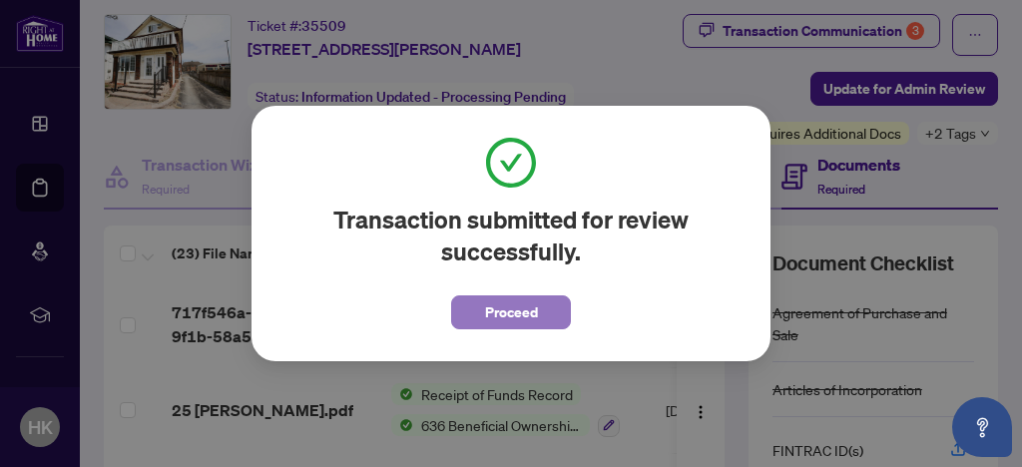
click at [507, 322] on span "Proceed" at bounding box center [511, 312] width 53 height 32
